Goal: Find contact information: Obtain details needed to contact an individual or organization

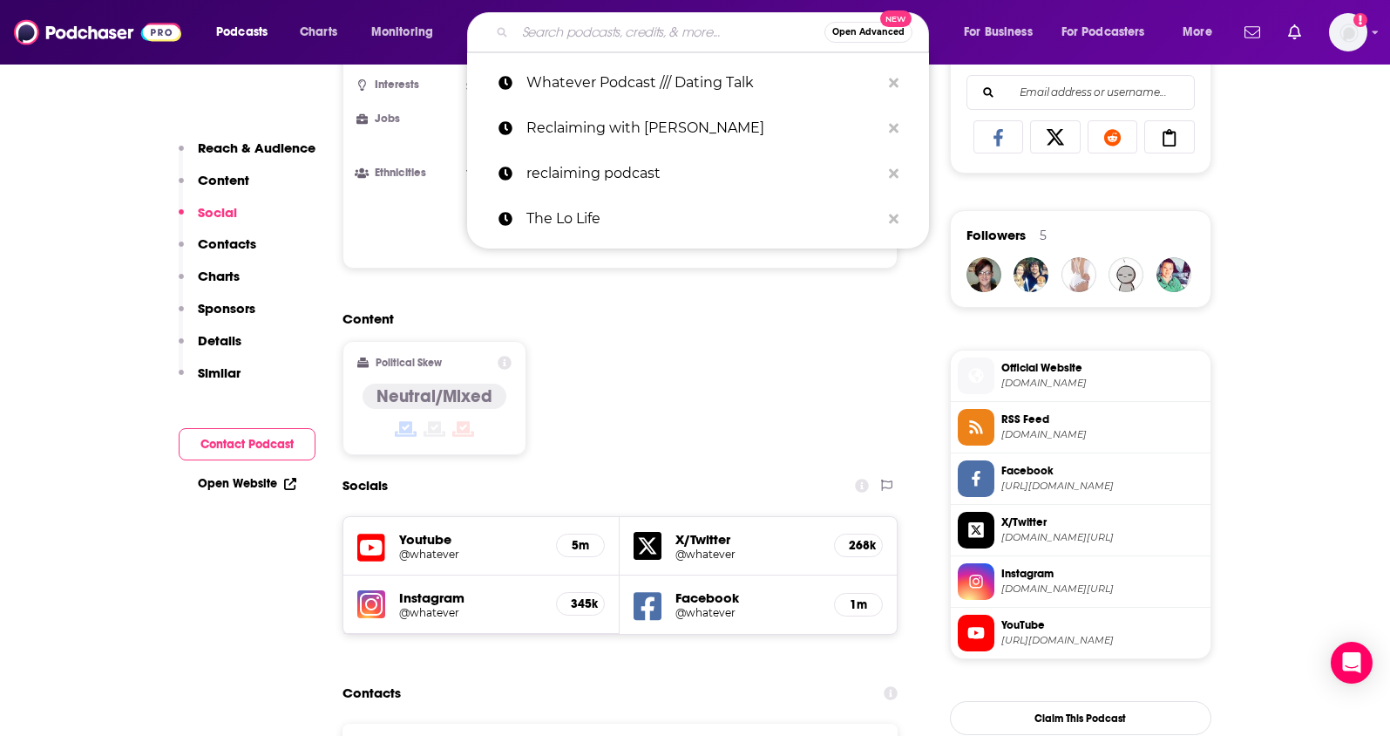
type input "She Believed She Could Podcast"
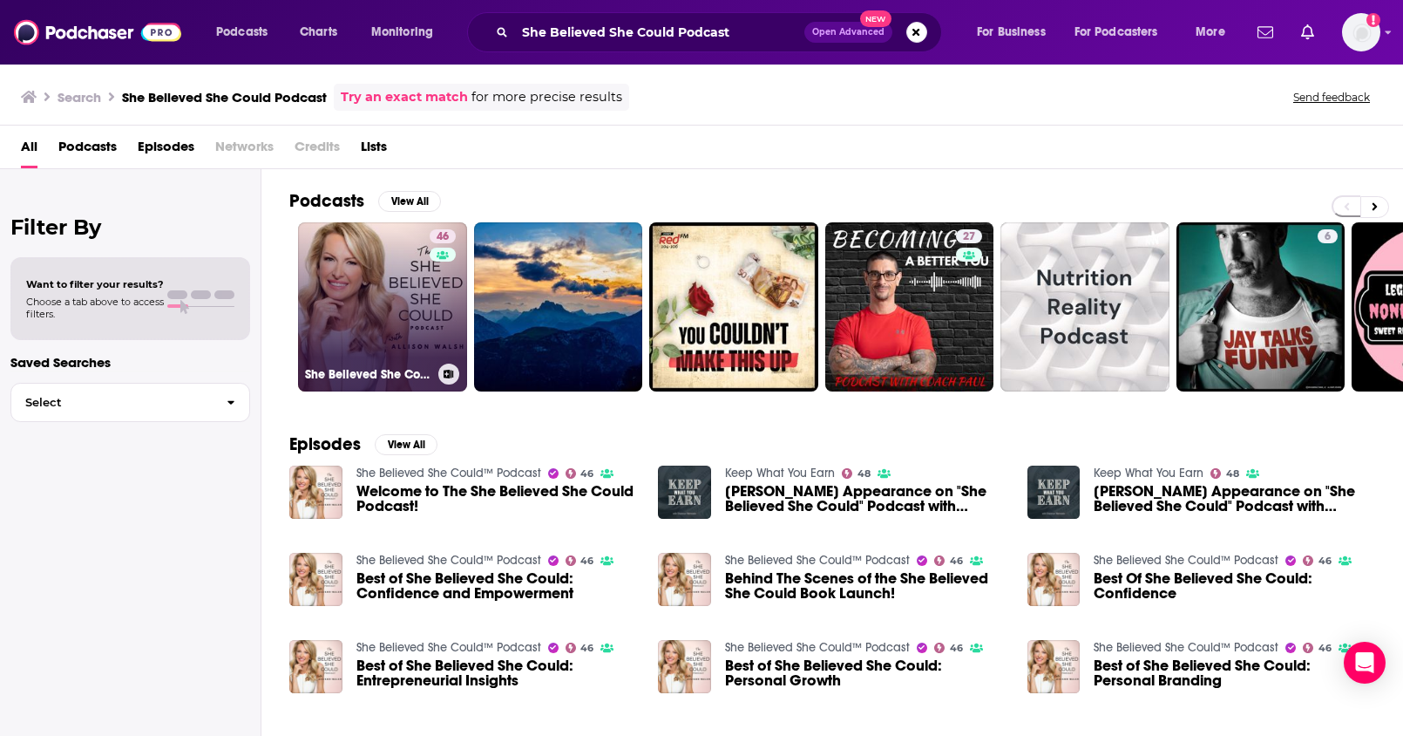
click at [386, 256] on link "46 She Believed She Could™ Podcast" at bounding box center [382, 306] width 169 height 169
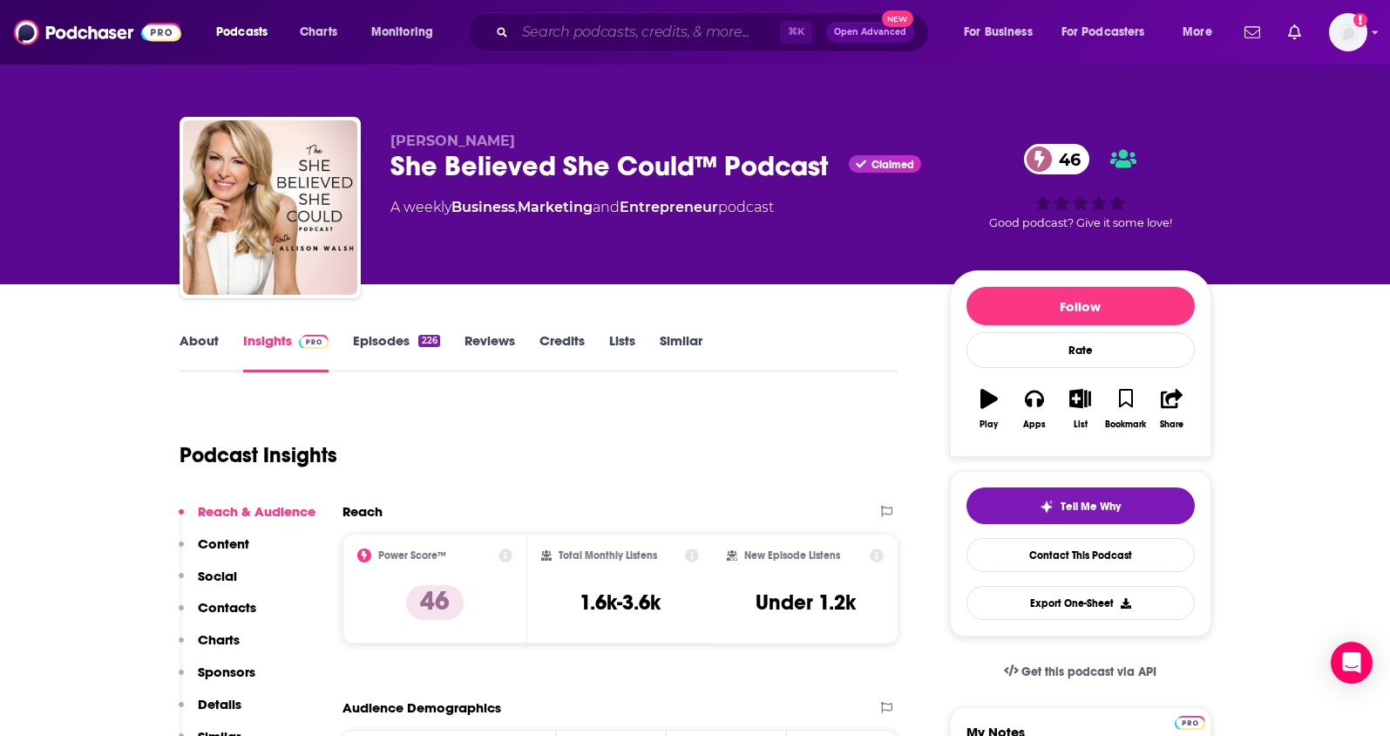
click at [547, 31] on input "Search podcasts, credits, & more..." at bounding box center [647, 32] width 265 height 28
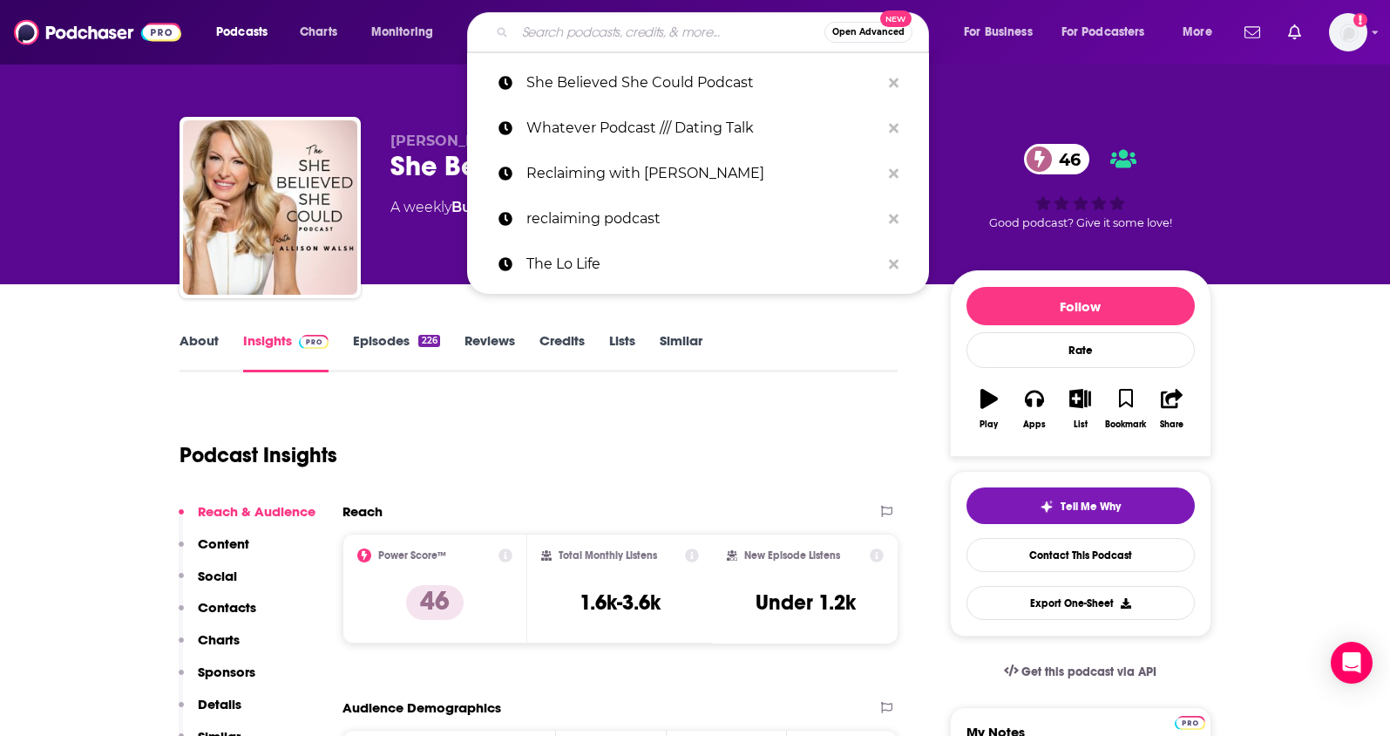
paste input "[PERSON_NAME] of a New Era"
type input "[PERSON_NAME] of a New Era"
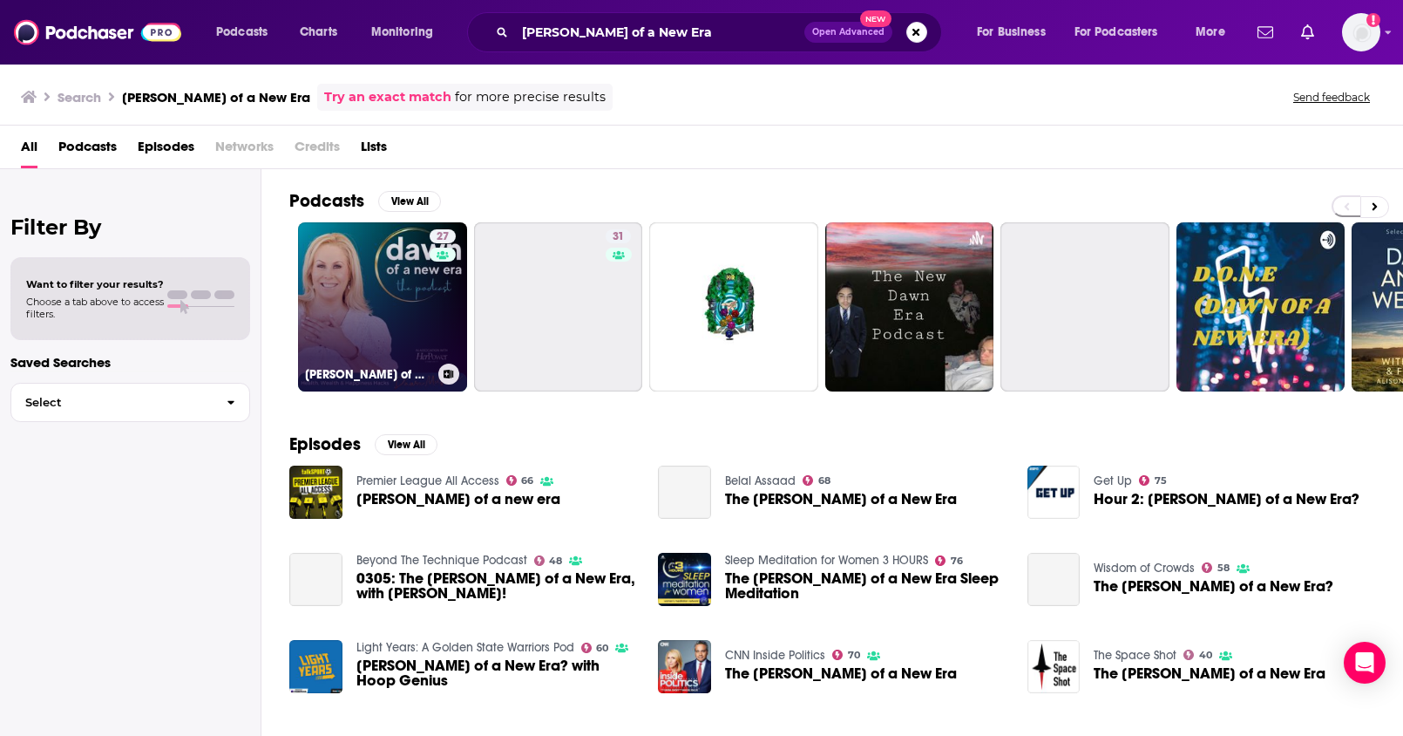
click at [417, 290] on link "27 [PERSON_NAME] of a New Era the Podcast" at bounding box center [382, 306] width 169 height 169
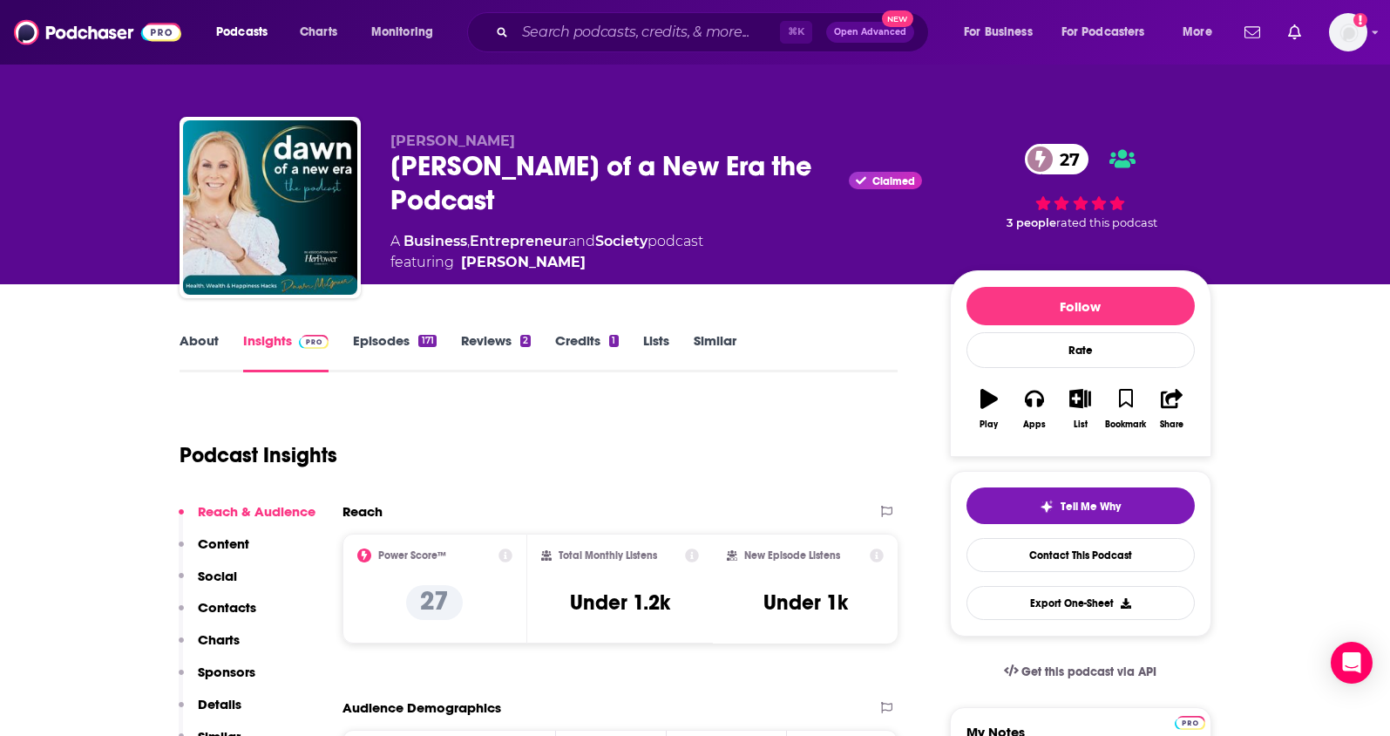
click at [206, 604] on p "Contacts" at bounding box center [227, 607] width 58 height 17
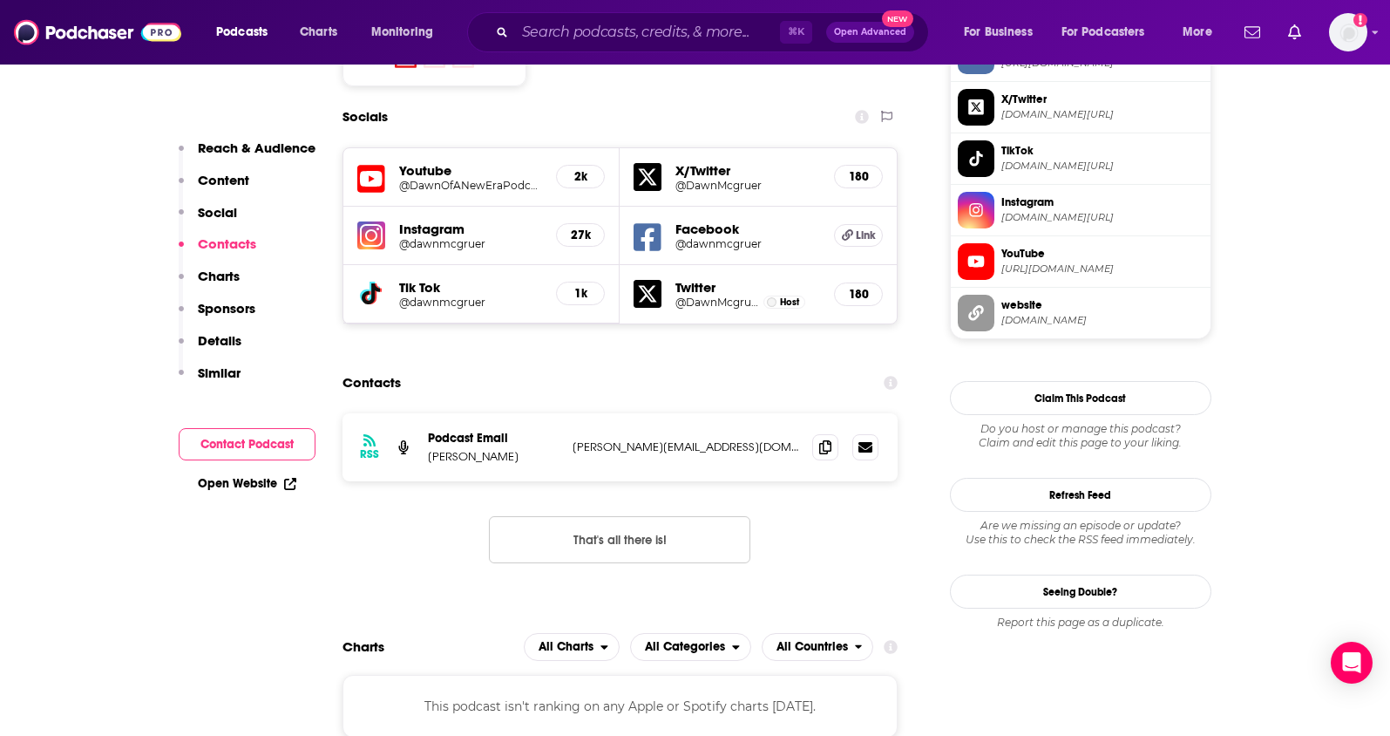
scroll to position [1553, 0]
click at [823, 438] on icon at bounding box center [825, 445] width 12 height 14
